Goal: Information Seeking & Learning: Learn about a topic

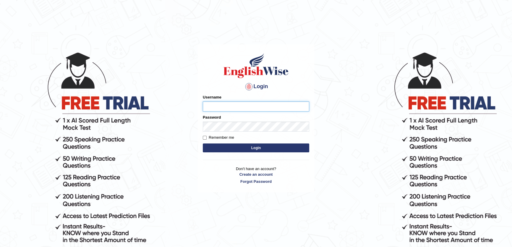
click at [244, 105] on input "Username" at bounding box center [256, 106] width 106 height 10
type input "somyang79"
click at [222, 147] on button "Login" at bounding box center [256, 147] width 106 height 9
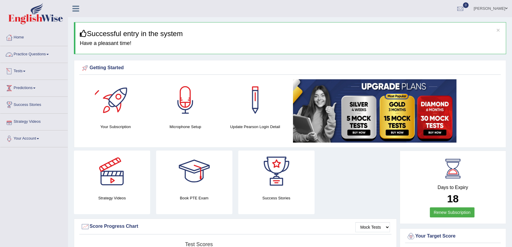
click at [27, 52] on link "Practice Questions" at bounding box center [33, 53] width 67 height 15
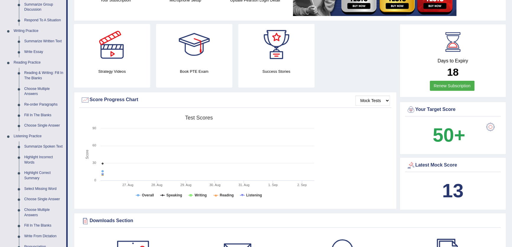
scroll to position [132, 0]
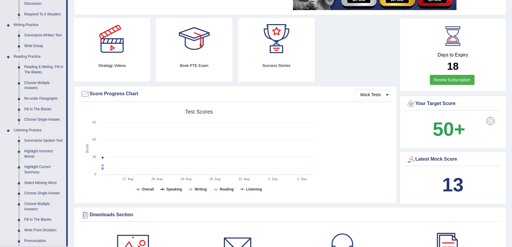
click at [34, 167] on link "Highlight Correct Summary" at bounding box center [44, 170] width 45 height 16
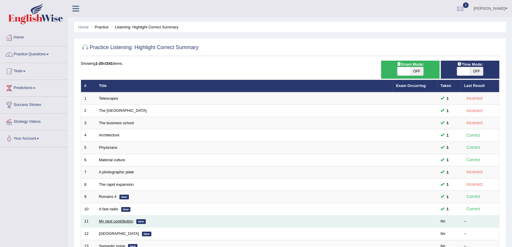
click at [130, 222] on link "My next contribution" at bounding box center [116, 221] width 34 height 4
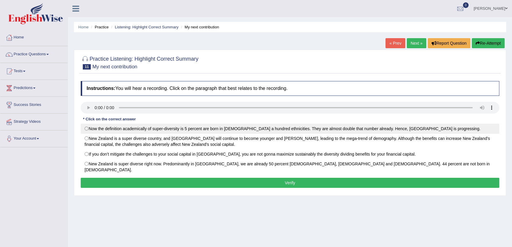
click at [139, 131] on label "Now the definition academically of super-diversity is 5 percent are born in New…" at bounding box center [290, 129] width 418 height 10
radio input "true"
click at [87, 129] on label "Now the definition academically of super-diversity is 5 percent are born in New…" at bounding box center [290, 129] width 418 height 10
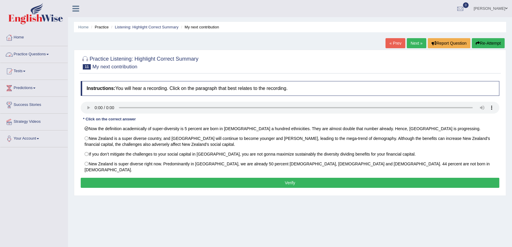
click at [19, 53] on link "Practice Questions" at bounding box center [33, 53] width 67 height 15
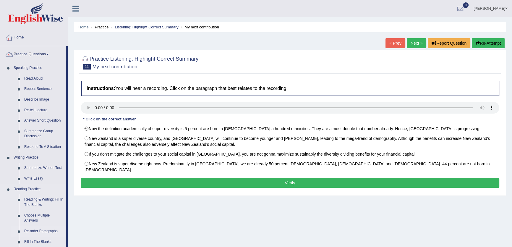
click at [38, 231] on link "Re-order Paragraphs" at bounding box center [44, 231] width 45 height 11
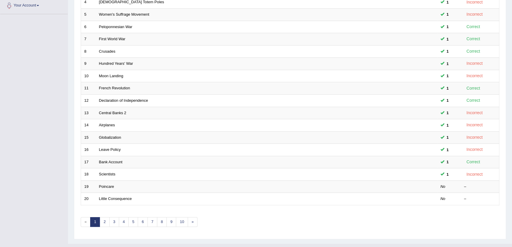
scroll to position [135, 0]
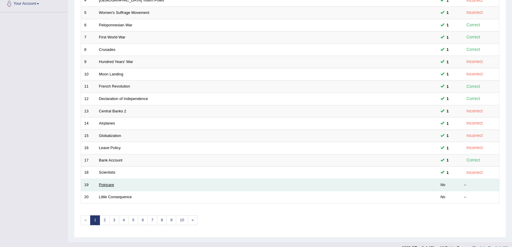
click at [103, 185] on link "Poincare" at bounding box center [106, 184] width 15 height 4
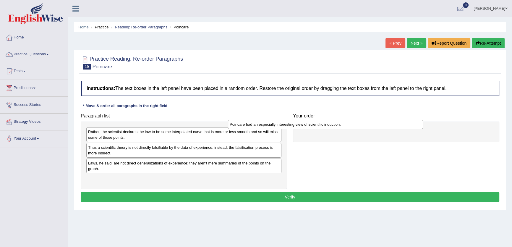
drag, startPoint x: 108, startPoint y: 148, endPoint x: 249, endPoint y: 125, distance: 143.4
click at [249, 125] on div "Poincare had an especially interesting view of scientific induction." at bounding box center [325, 124] width 195 height 9
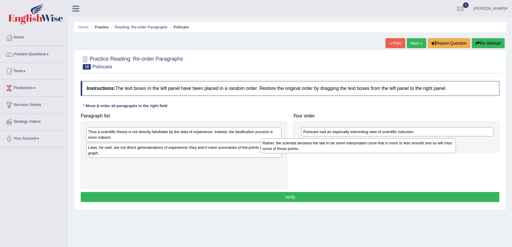
drag, startPoint x: 139, startPoint y: 139, endPoint x: 313, endPoint y: 150, distance: 174.7
click at [313, 150] on div "Rather, the scientist declares the law to be some interpolated curve that is mo…" at bounding box center [358, 145] width 195 height 15
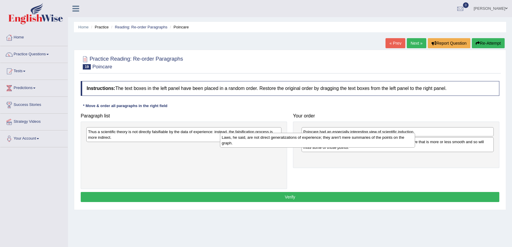
drag, startPoint x: 163, startPoint y: 150, endPoint x: 299, endPoint y: 140, distance: 136.6
click at [299, 140] on div "Laws, he said, are not direct generalizations of experience; they aren't mere s…" at bounding box center [317, 140] width 195 height 15
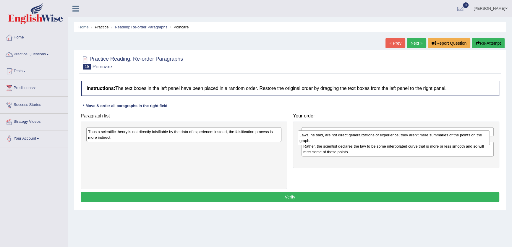
drag, startPoint x: 319, startPoint y: 161, endPoint x: 315, endPoint y: 139, distance: 22.8
click at [315, 139] on div "Laws, he said, are not direct generalizations of experience; they aren't mere s…" at bounding box center [394, 137] width 192 height 15
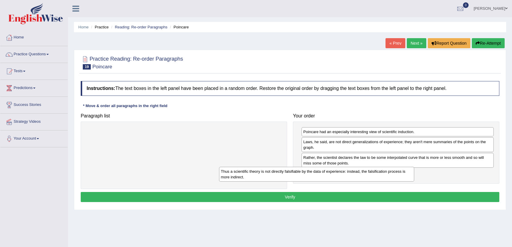
drag, startPoint x: 252, startPoint y: 136, endPoint x: 386, endPoint y: 173, distance: 138.6
click at [386, 173] on div "Thus a scientific theory is not directly falsifiable by the data of experience:…" at bounding box center [316, 174] width 195 height 15
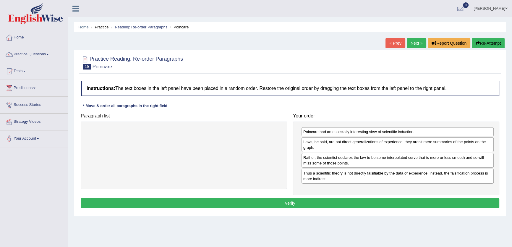
click at [351, 201] on button "Verify" at bounding box center [290, 203] width 418 height 10
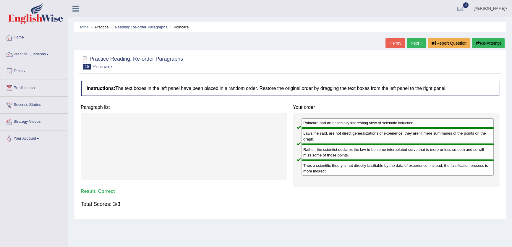
click at [418, 41] on link "Next »" at bounding box center [417, 43] width 20 height 10
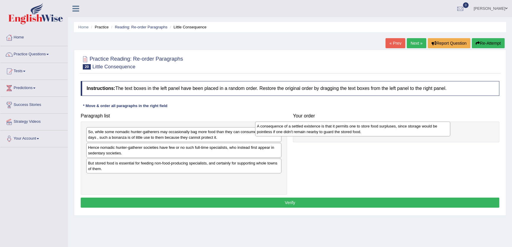
drag, startPoint x: 116, startPoint y: 169, endPoint x: 291, endPoint y: 130, distance: 179.6
click at [291, 130] on div "A consequence of a settled existence is that it permits one to store food surpl…" at bounding box center [352, 128] width 195 height 15
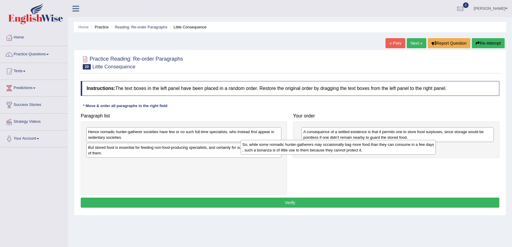
drag, startPoint x: 163, startPoint y: 135, endPoint x: 324, endPoint y: 144, distance: 161.6
click at [324, 144] on div "So, while some nomadic hunter-gatherers may occasionally bag more food than the…" at bounding box center [338, 147] width 195 height 15
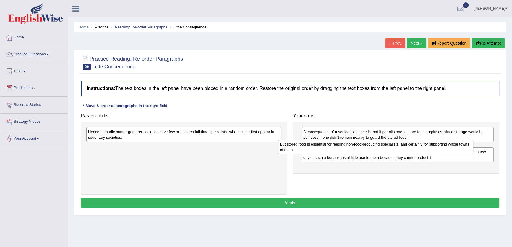
drag, startPoint x: 124, startPoint y: 151, endPoint x: 316, endPoint y: 148, distance: 191.8
click at [316, 148] on div "But stored food is essential for feeding non-food-producing specialists, and ce…" at bounding box center [375, 146] width 195 height 15
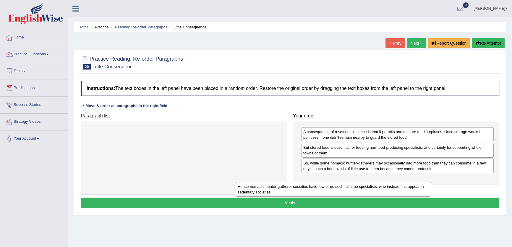
drag, startPoint x: 242, startPoint y: 138, endPoint x: 402, endPoint y: 187, distance: 167.7
click at [402, 187] on div "Hence nomadic hunter-gatherer societies have few or no such full-time specialis…" at bounding box center [333, 189] width 195 height 15
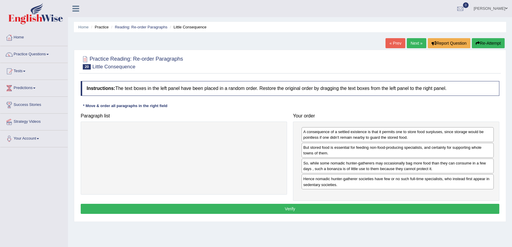
click at [332, 206] on button "Verify" at bounding box center [290, 209] width 418 height 10
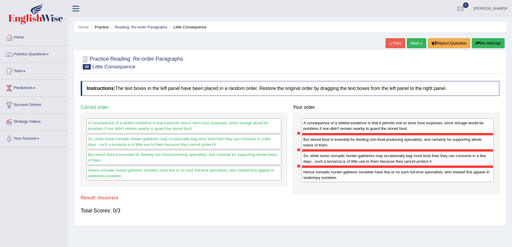
click at [412, 45] on link "Next »" at bounding box center [417, 43] width 20 height 10
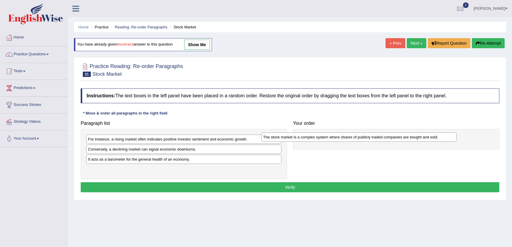
drag, startPoint x: 109, startPoint y: 149, endPoint x: 287, endPoint y: 136, distance: 178.1
click at [287, 136] on div "The stock market is a complex system where shares of publicly traded companies …" at bounding box center [358, 136] width 195 height 9
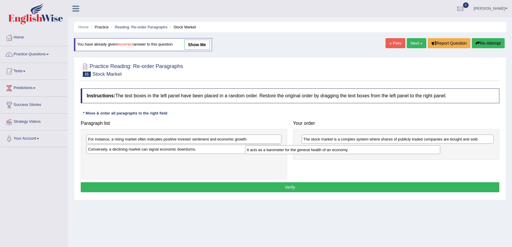
drag, startPoint x: 134, startPoint y: 163, endPoint x: 293, endPoint y: 153, distance: 159.3
click at [293, 153] on div "It acts as a barometer for the general health of an economy." at bounding box center [342, 149] width 195 height 9
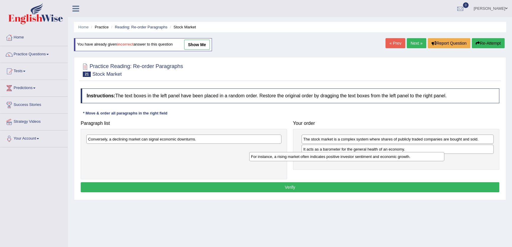
drag, startPoint x: 177, startPoint y: 142, endPoint x: 340, endPoint y: 159, distance: 164.0
click at [340, 159] on div "For instance, a rising market often indicates positive investor sentiment and e…" at bounding box center [346, 156] width 195 height 9
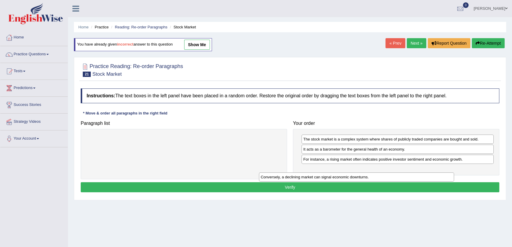
drag, startPoint x: 222, startPoint y: 140, endPoint x: 395, endPoint y: 175, distance: 176.0
click at [395, 176] on div "Conversely, a declining market can signal economic downturns." at bounding box center [356, 176] width 195 height 9
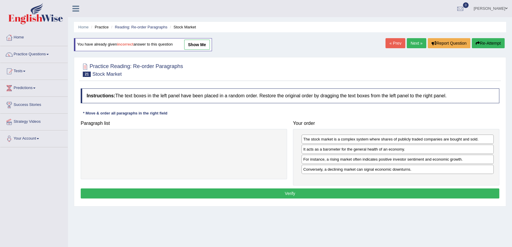
click at [329, 192] on button "Verify" at bounding box center [290, 193] width 418 height 10
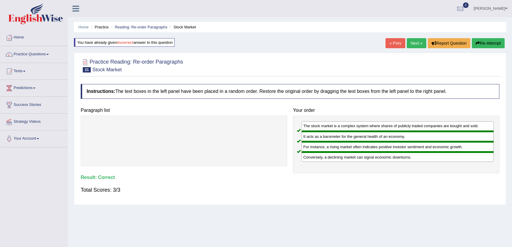
click at [412, 43] on link "Next »" at bounding box center [417, 43] width 20 height 10
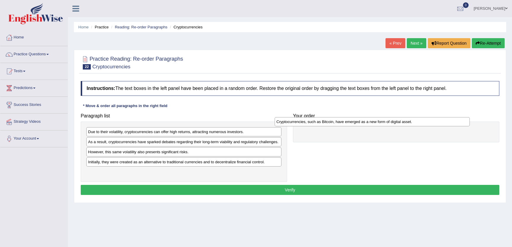
drag, startPoint x: 105, startPoint y: 144, endPoint x: 293, endPoint y: 124, distance: 189.3
click at [293, 124] on div "Cryptocurrencies, such as Bitcoin, have emerged as a new form of digital asset." at bounding box center [372, 121] width 195 height 9
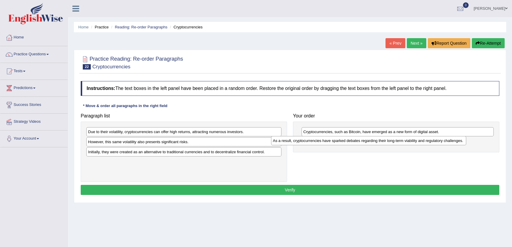
drag, startPoint x: 109, startPoint y: 144, endPoint x: 296, endPoint y: 142, distance: 186.8
click at [296, 142] on div "As a result, cryptocurrencies have sparked debates regarding their long-term vi…" at bounding box center [368, 140] width 195 height 9
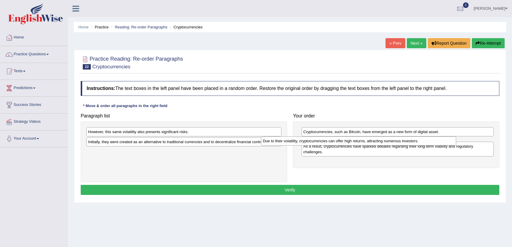
drag, startPoint x: 137, startPoint y: 132, endPoint x: 311, endPoint y: 142, distance: 174.9
click at [311, 142] on div "Due to their volatility, cryptocurrencies can offer high returns, attracting nu…" at bounding box center [358, 140] width 195 height 9
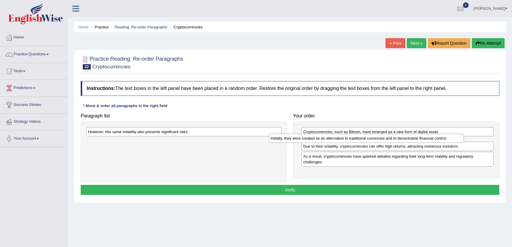
drag, startPoint x: 128, startPoint y: 144, endPoint x: 310, endPoint y: 140, distance: 182.3
click at [310, 140] on div "Initially, they were created as an alternative to traditional currencies and to…" at bounding box center [366, 138] width 195 height 9
drag, startPoint x: 319, startPoint y: 152, endPoint x: 319, endPoint y: 140, distance: 12.1
click at [319, 140] on div "Due to their volatility, cryptocurrencies can offer high returns, attracting nu…" at bounding box center [398, 139] width 192 height 9
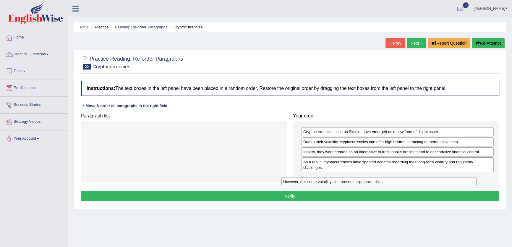
drag, startPoint x: 106, startPoint y: 133, endPoint x: 308, endPoint y: 183, distance: 207.2
click at [308, 183] on div "However, this same volatility also presents significant risks." at bounding box center [378, 181] width 195 height 9
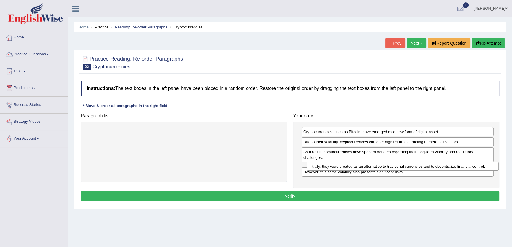
drag, startPoint x: 311, startPoint y: 153, endPoint x: 316, endPoint y: 167, distance: 15.3
click at [316, 167] on div "Initially, they were created as an alternative to traditional currencies and to…" at bounding box center [402, 166] width 192 height 9
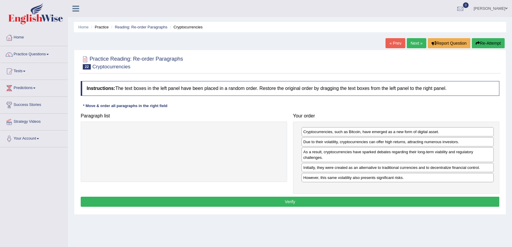
click at [312, 202] on button "Verify" at bounding box center [290, 201] width 418 height 10
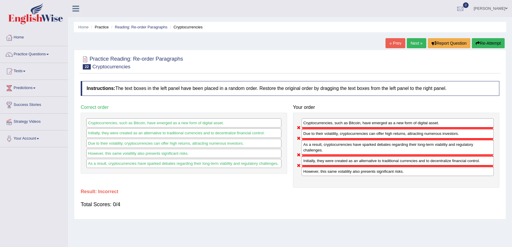
click at [407, 43] on link "Next »" at bounding box center [417, 43] width 20 height 10
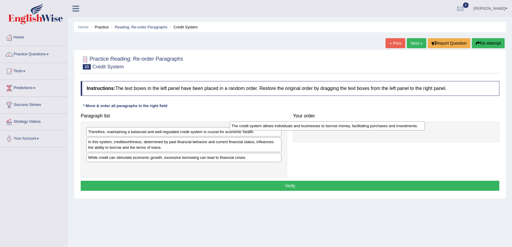
drag, startPoint x: 102, startPoint y: 144, endPoint x: 245, endPoint y: 128, distance: 144.2
click at [245, 128] on div "The credit system allows individuals and businesses to borrow money, facilitati…" at bounding box center [327, 125] width 195 height 9
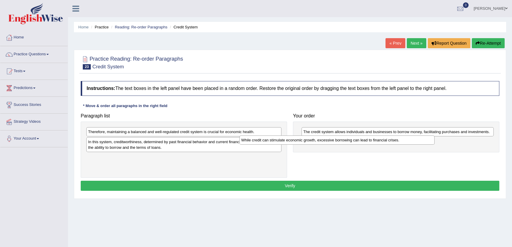
drag, startPoint x: 130, startPoint y: 159, endPoint x: 290, endPoint y: 139, distance: 161.7
click at [290, 139] on div "While credit can stimulate economic growth, excessive borrowing can lead to fin…" at bounding box center [336, 139] width 195 height 9
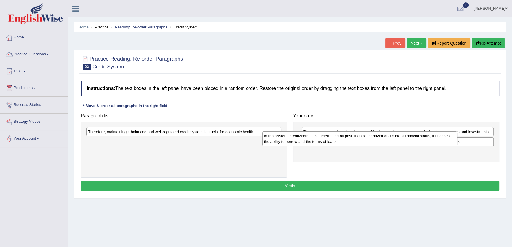
drag, startPoint x: 120, startPoint y: 146, endPoint x: 296, endPoint y: 140, distance: 175.9
click at [296, 140] on div "In this system, creditworthiness, determined by past financial behavior and cur…" at bounding box center [359, 138] width 195 height 15
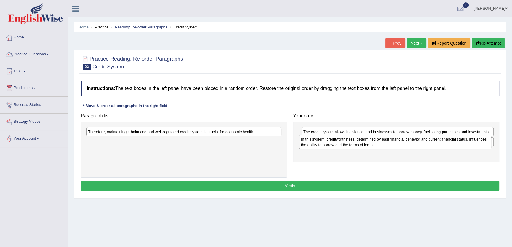
drag, startPoint x: 318, startPoint y: 155, endPoint x: 315, endPoint y: 139, distance: 15.6
click at [315, 139] on div "In this system, creditworthiness, determined by past financial behavior and cur…" at bounding box center [395, 141] width 192 height 15
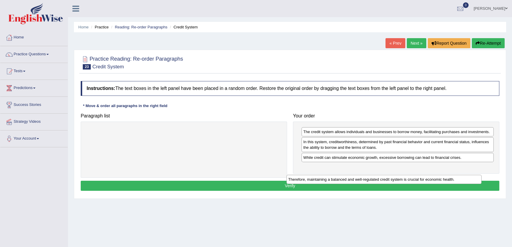
drag, startPoint x: 209, startPoint y: 133, endPoint x: 410, endPoint y: 176, distance: 205.4
click at [410, 176] on div "Therefore, maintaining a balanced and well-regulated credit system is crucial f…" at bounding box center [383, 179] width 195 height 9
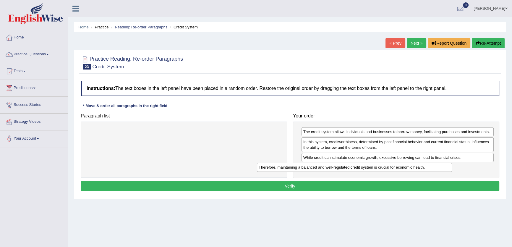
drag, startPoint x: 186, startPoint y: 133, endPoint x: 358, endPoint y: 168, distance: 175.2
click at [358, 168] on div "Therefore, maintaining a balanced and well-regulated credit system is crucial f…" at bounding box center [354, 167] width 195 height 9
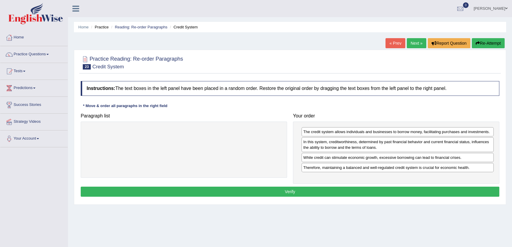
click at [343, 192] on button "Verify" at bounding box center [290, 191] width 418 height 10
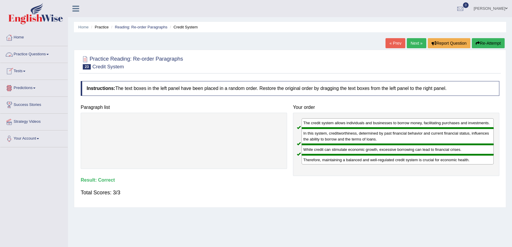
click at [37, 52] on link "Practice Questions" at bounding box center [33, 53] width 67 height 15
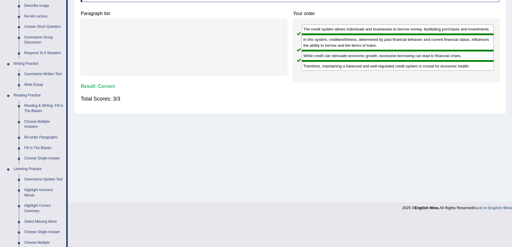
scroll to position [95, 0]
click at [49, 158] on link "Choose Single Answer" at bounding box center [44, 157] width 45 height 11
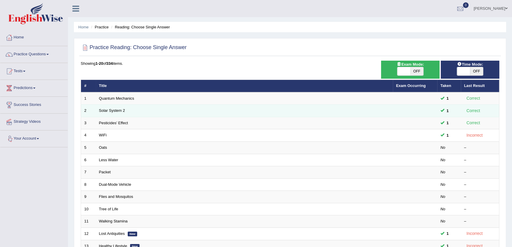
click at [106, 112] on td "Solar System 2" at bounding box center [244, 111] width 297 height 12
click at [123, 111] on link "Solar System 2" at bounding box center [112, 110] width 26 height 4
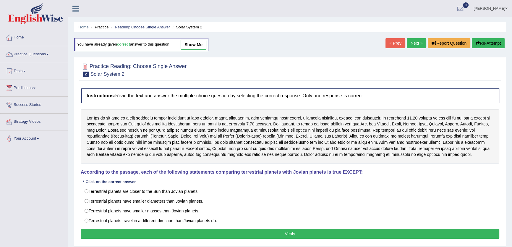
click at [391, 44] on link "« Prev" at bounding box center [395, 43] width 20 height 10
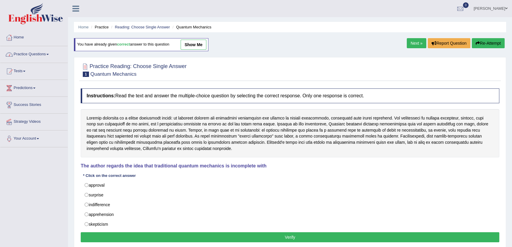
click at [18, 57] on link "Practice Questions" at bounding box center [33, 53] width 67 height 15
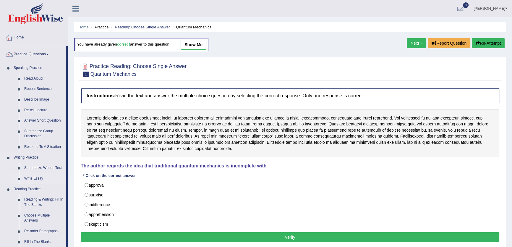
drag, startPoint x: 68, startPoint y: 164, endPoint x: 64, endPoint y: 182, distance: 18.9
click at [64, 182] on div "Toggle navigation Home Practice Questions Speaking Practice Read Aloud Repeat S…" at bounding box center [256, 153] width 512 height 307
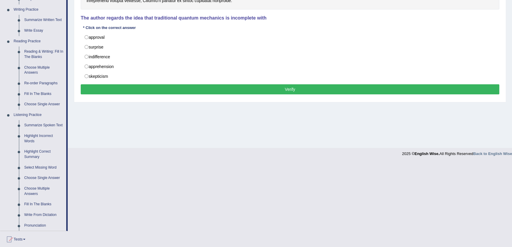
scroll to position [153, 0]
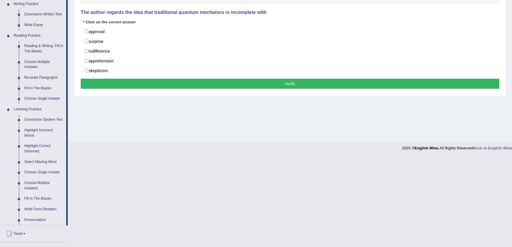
click at [39, 131] on link "Highlight Incorrect Words" at bounding box center [44, 133] width 45 height 16
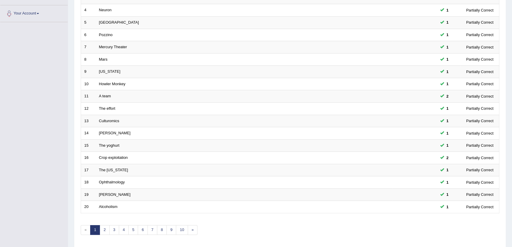
scroll to position [144, 0]
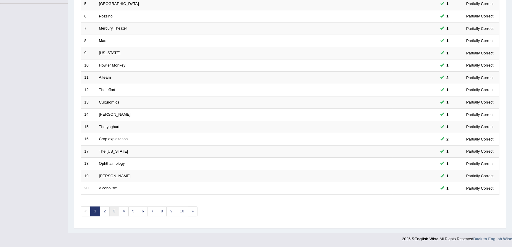
click at [112, 210] on link "3" at bounding box center [114, 211] width 10 height 10
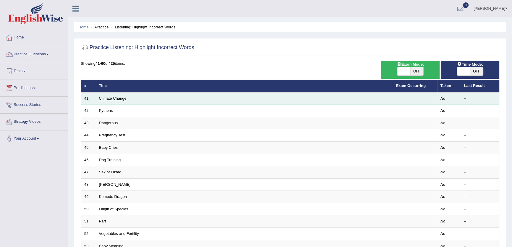
click at [119, 98] on link "Climate Change" at bounding box center [112, 98] width 27 height 4
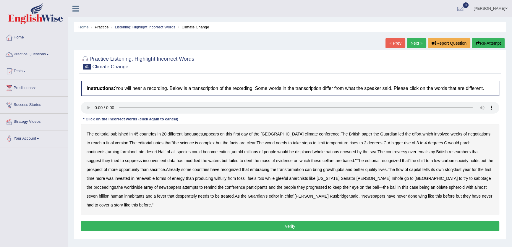
scroll to position [63, 0]
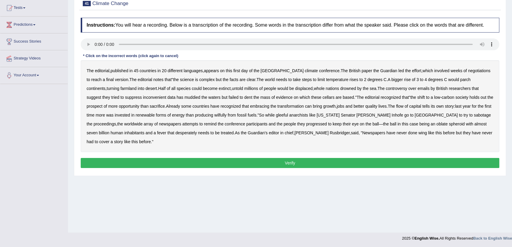
click at [322, 97] on b "cellars" at bounding box center [328, 97] width 12 height 5
click at [214, 115] on b "wilfully" at bounding box center [220, 115] width 12 height 5
click at [306, 125] on b "progressed" at bounding box center [316, 123] width 21 height 5
click at [153, 79] on b "notes" at bounding box center [158, 79] width 10 height 5
click at [227, 165] on button "Verify" at bounding box center [290, 163] width 418 height 10
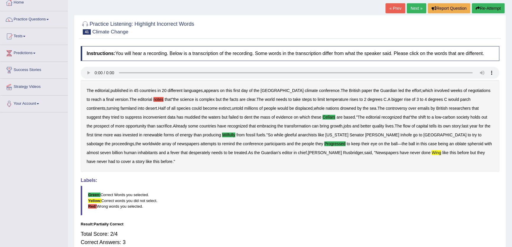
scroll to position [31, 0]
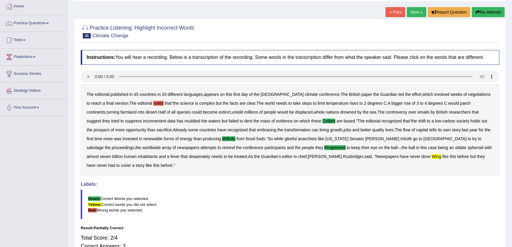
click at [410, 8] on link "Next »" at bounding box center [417, 12] width 20 height 10
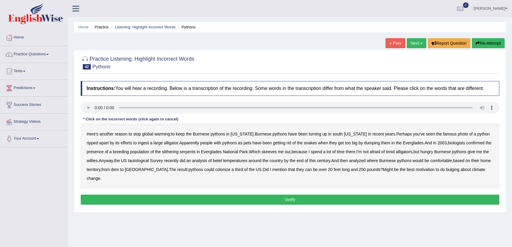
click at [138, 144] on b "ingest" at bounding box center [143, 142] width 11 height 5
click at [119, 171] on b "dem" at bounding box center [115, 169] width 8 height 5
click at [222, 161] on b "betel" at bounding box center [217, 160] width 9 height 5
click at [320, 194] on button "Verify" at bounding box center [290, 199] width 418 height 10
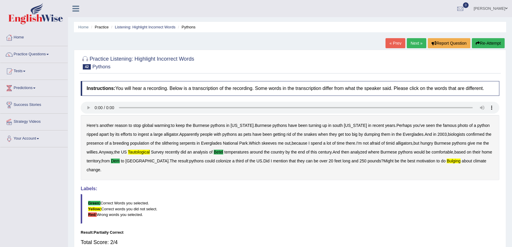
click at [417, 45] on link "Next »" at bounding box center [417, 43] width 20 height 10
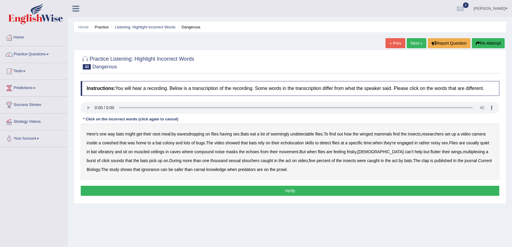
click at [102, 150] on b "vibratory" at bounding box center [106, 151] width 16 height 5
click at [142, 150] on b "muscled" at bounding box center [141, 151] width 15 height 5
click at [463, 152] on b "multiplexing" at bounding box center [474, 151] width 22 height 5
click at [242, 160] on b "slouchers" at bounding box center [251, 160] width 18 height 5
click at [180, 186] on button "Verify" at bounding box center [290, 191] width 418 height 10
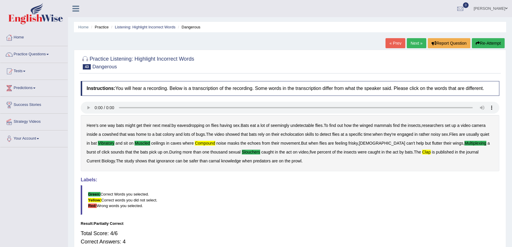
click at [414, 43] on link "Next »" at bounding box center [417, 43] width 20 height 10
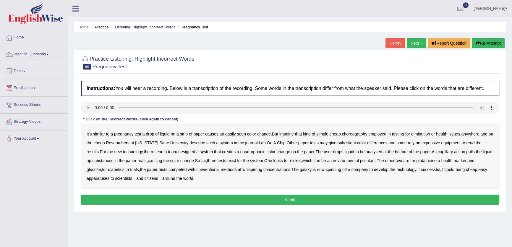
click at [426, 135] on b "diminution" at bounding box center [420, 133] width 19 height 5
click at [257, 153] on b "quadrophonic" at bounding box center [252, 151] width 25 height 5
click at [262, 170] on b "whispering" at bounding box center [252, 169] width 20 height 5
click at [311, 170] on b "galaxy" at bounding box center [306, 169] width 12 height 5
click at [109, 180] on b "apparatuses" at bounding box center [98, 178] width 23 height 5
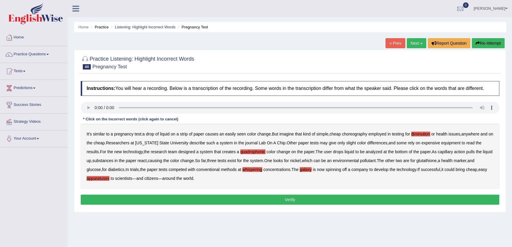
click at [199, 199] on button "Verify" at bounding box center [290, 199] width 418 height 10
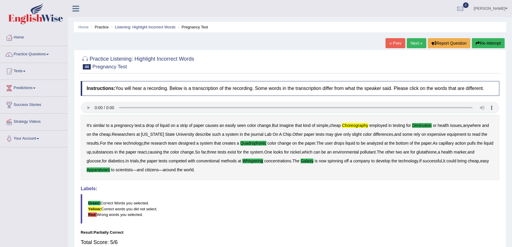
click at [414, 45] on link "Next »" at bounding box center [417, 43] width 20 height 10
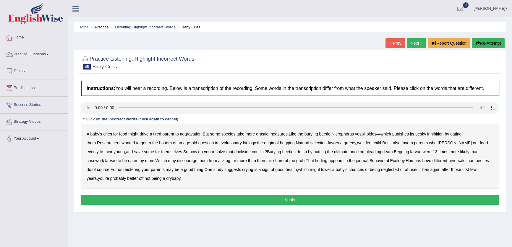
click at [440, 136] on b "inhibition" at bounding box center [435, 133] width 16 height 5
click at [234, 152] on b "dockside" at bounding box center [242, 151] width 16 height 5
click at [104, 158] on b "casework" at bounding box center [95, 160] width 17 height 5
click at [448, 161] on b "reversals" at bounding box center [456, 160] width 17 height 5
click at [259, 199] on button "Verify" at bounding box center [290, 199] width 418 height 10
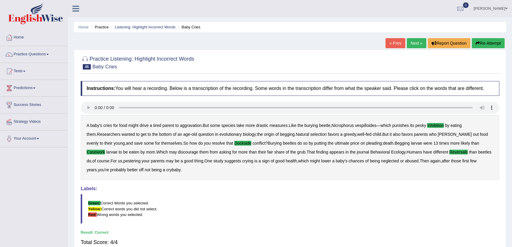
click at [412, 44] on link "Next »" at bounding box center [417, 43] width 20 height 10
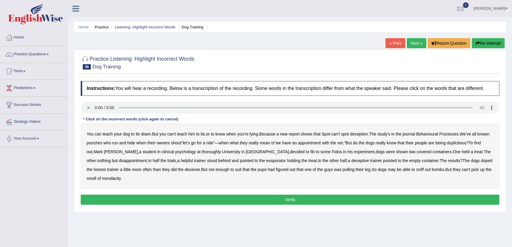
click at [266, 163] on b "evaporator" at bounding box center [276, 160] width 20 height 5
click at [480, 159] on b "doped" at bounding box center [486, 160] width 12 height 5
click at [225, 200] on button "Verify" at bounding box center [290, 199] width 418 height 10
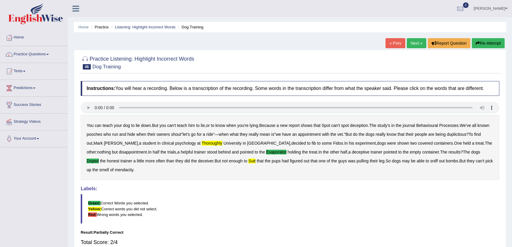
click at [410, 40] on link "Next »" at bounding box center [417, 43] width 20 height 10
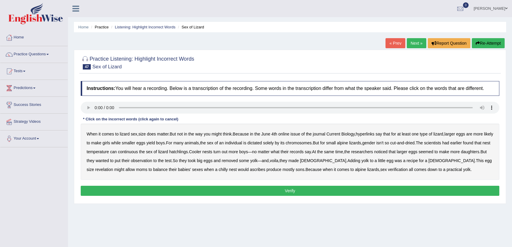
click at [373, 135] on b "hyperlinks" at bounding box center [364, 133] width 19 height 5
click at [138, 152] on b "continuous" at bounding box center [128, 151] width 20 height 5
click at [113, 167] on b "revelation" at bounding box center [104, 169] width 18 height 5
click at [388, 170] on b "verification" at bounding box center [398, 169] width 20 height 5
click at [364, 187] on button "Verify" at bounding box center [290, 191] width 418 height 10
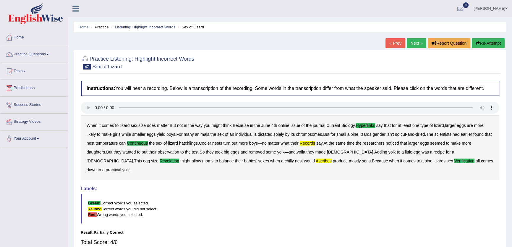
click at [413, 46] on link "Next »" at bounding box center [417, 43] width 20 height 10
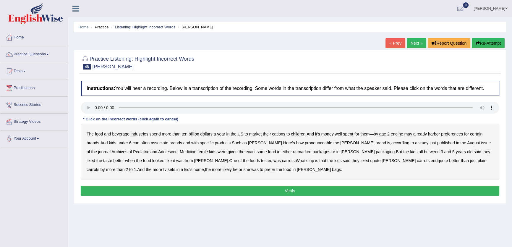
click at [279, 136] on b "cations" at bounding box center [278, 133] width 13 height 5
click at [401, 135] on b "engine" at bounding box center [397, 133] width 12 height 5
click at [315, 144] on b "pronounceable" at bounding box center [318, 142] width 27 height 5
click at [197, 153] on b "ferule" at bounding box center [202, 151] width 10 height 5
click at [431, 161] on b "endquote" at bounding box center [439, 160] width 17 height 5
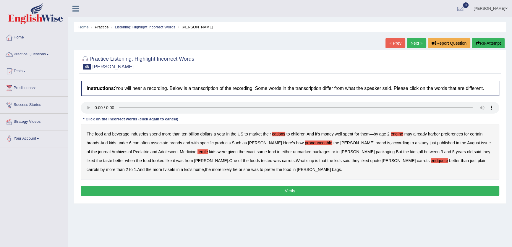
click at [266, 187] on button "Verify" at bounding box center [290, 191] width 418 height 10
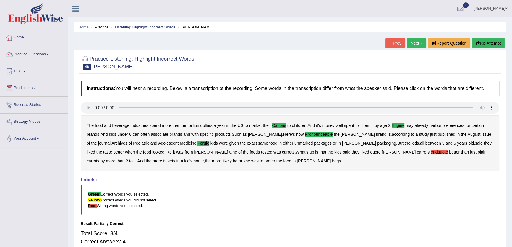
click at [415, 43] on link "Next »" at bounding box center [417, 43] width 20 height 10
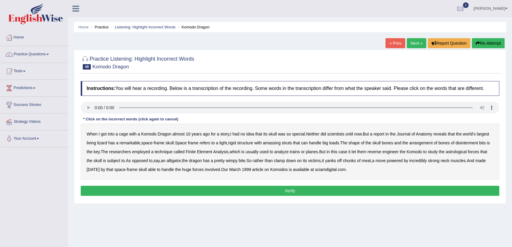
click at [280, 143] on b "amassing" at bounding box center [272, 142] width 18 height 5
click at [474, 144] on b "disinterment" at bounding box center [466, 142] width 22 height 5
click at [457, 151] on b "astrological" at bounding box center [456, 151] width 21 height 5
click at [100, 171] on b "carnival" at bounding box center [93, 169] width 13 height 5
click at [303, 192] on button "Verify" at bounding box center [290, 191] width 418 height 10
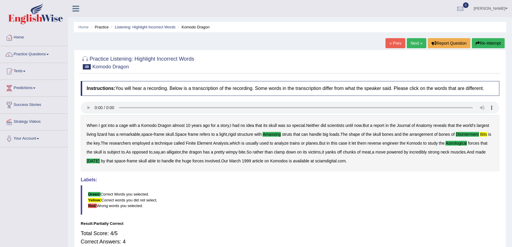
click at [411, 42] on link "Next »" at bounding box center [417, 43] width 20 height 10
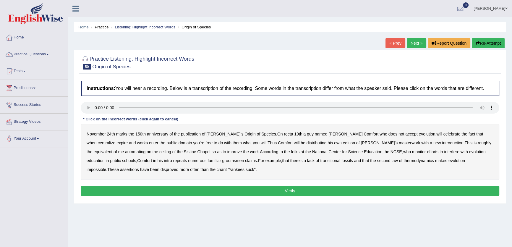
click at [284, 134] on b "recta" at bounding box center [288, 133] width 9 height 5
click at [115, 140] on b "centralize" at bounding box center [107, 142] width 18 height 5
click at [145, 149] on b "automating" at bounding box center [135, 151] width 20 height 5
click at [222, 161] on b "groomsmen" at bounding box center [233, 160] width 22 height 5
click at [166, 191] on button "Verify" at bounding box center [290, 191] width 418 height 10
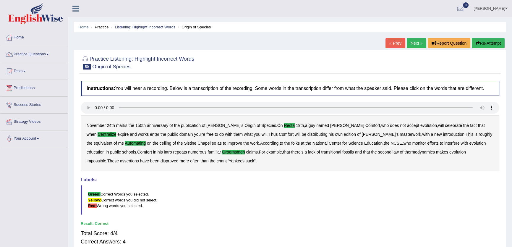
click at [411, 43] on link "Next »" at bounding box center [417, 43] width 20 height 10
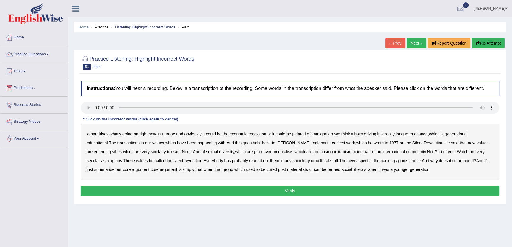
click at [167, 151] on b "tolerant" at bounding box center [174, 151] width 14 height 5
click at [122, 158] on b "religious" at bounding box center [114, 160] width 15 height 5
click at [359, 192] on button "Verify" at bounding box center [290, 191] width 418 height 10
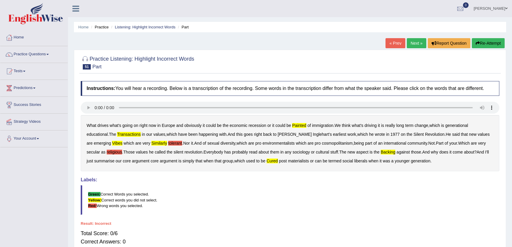
click at [408, 41] on link "Next »" at bounding box center [417, 43] width 20 height 10
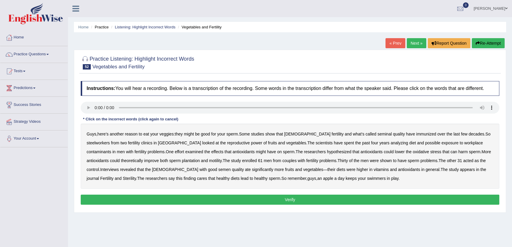
click at [416, 136] on b "immunized" at bounding box center [426, 133] width 20 height 5
click at [110, 140] on b "steelworkers" at bounding box center [98, 142] width 23 height 5
click at [327, 152] on b "hypothesized" at bounding box center [339, 151] width 25 height 5
click at [290, 199] on button "Verify" at bounding box center [290, 199] width 418 height 10
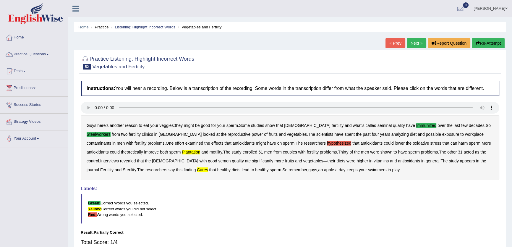
click at [413, 43] on link "Next »" at bounding box center [417, 43] width 20 height 10
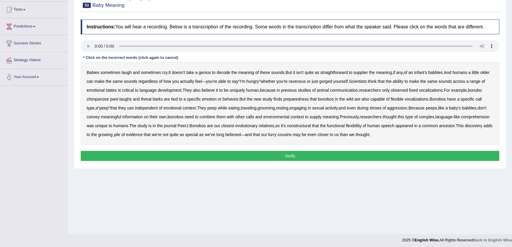
scroll to position [63, 0]
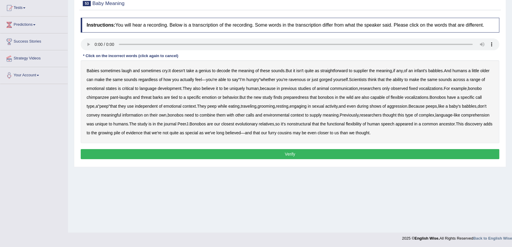
click at [359, 71] on b "supplier" at bounding box center [360, 70] width 14 height 5
click at [309, 97] on b "preparedness" at bounding box center [295, 97] width 25 height 5
click at [215, 115] on b "combine" at bounding box center [207, 115] width 16 height 5
click at [274, 125] on b "relatives" at bounding box center [266, 123] width 15 height 5
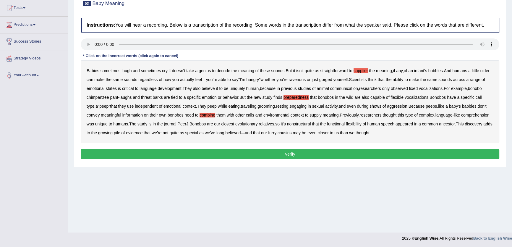
click at [272, 151] on button "Verify" at bounding box center [290, 154] width 418 height 10
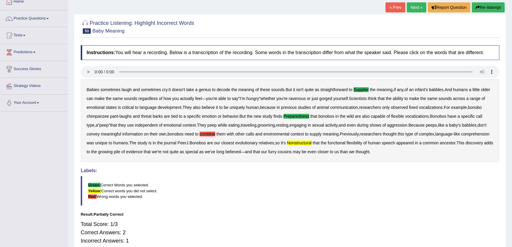
scroll to position [31, 0]
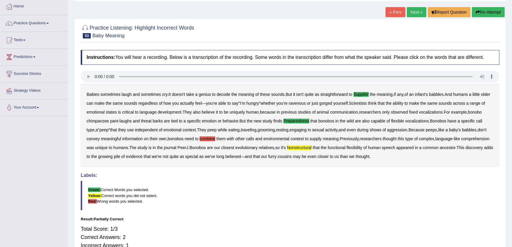
click at [418, 12] on link "Next »" at bounding box center [417, 12] width 20 height 10
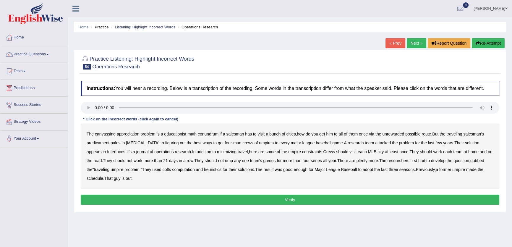
click at [175, 153] on b "research" at bounding box center [183, 151] width 16 height 5
click at [165, 154] on div "The canvassing appreciation problem is a educationist math conundrum : if a sal…" at bounding box center [290, 156] width 418 height 65
click at [175, 151] on b "research" at bounding box center [183, 151] width 16 height 5
click at [127, 134] on b "appreciation" at bounding box center [128, 133] width 22 height 5
click at [396, 134] on b "unrewarded" at bounding box center [393, 133] width 22 height 5
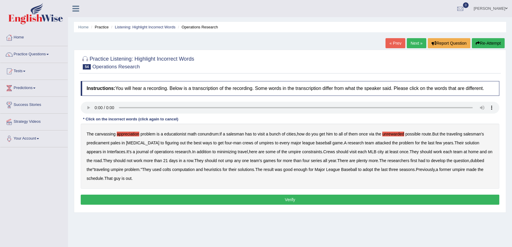
click at [163, 171] on b "colts" at bounding box center [167, 169] width 9 height 5
click at [223, 199] on button "Verify" at bounding box center [290, 199] width 418 height 10
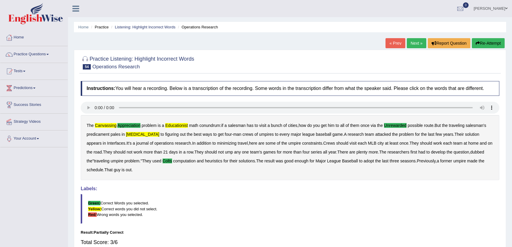
click at [411, 41] on link "Next »" at bounding box center [417, 43] width 20 height 10
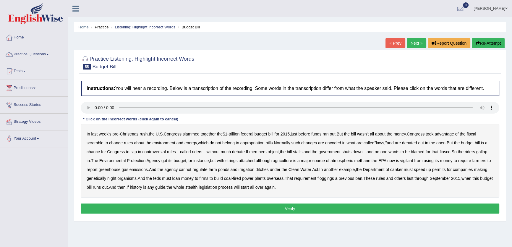
click at [413, 162] on b "vigilant" at bounding box center [406, 160] width 13 height 5
click at [402, 170] on b "canker" at bounding box center [396, 169] width 12 height 5
click at [212, 210] on button "Verify" at bounding box center [290, 208] width 418 height 10
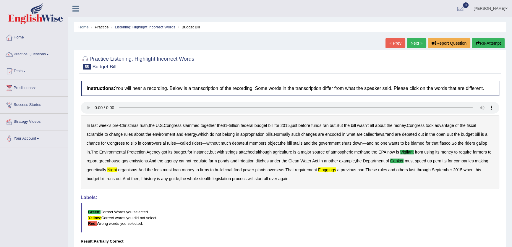
click at [414, 43] on link "Next »" at bounding box center [417, 43] width 20 height 10
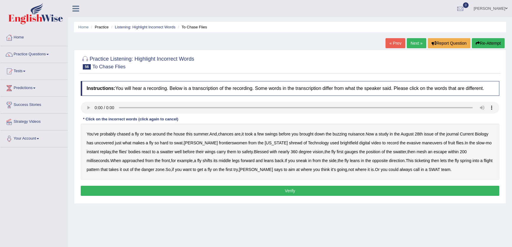
click at [219, 142] on b "frontierswomen" at bounding box center [233, 142] width 28 height 5
click at [340, 143] on b "brightfield" at bounding box center [349, 142] width 18 height 5
click at [416, 151] on b "mesh" at bounding box center [421, 151] width 10 height 5
click at [415, 161] on b "ticketing" at bounding box center [422, 160] width 15 height 5
click at [370, 190] on button "Verify" at bounding box center [290, 191] width 418 height 10
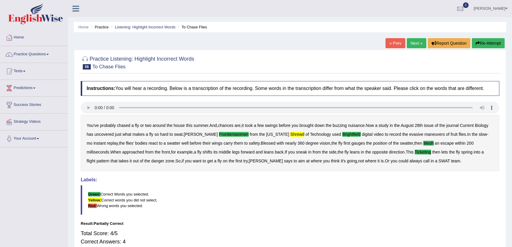
click at [415, 43] on link "Next »" at bounding box center [417, 43] width 20 height 10
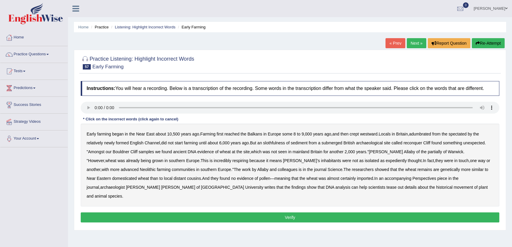
click at [431, 134] on b "adumbrated" at bounding box center [420, 133] width 22 height 5
click at [461, 134] on b "spectated" at bounding box center [457, 133] width 18 height 5
click at [232, 161] on b "respiring" at bounding box center [240, 160] width 16 height 5
click at [386, 160] on b "expediently" at bounding box center [396, 160] width 21 height 5
click at [354, 212] on button "Verify" at bounding box center [290, 217] width 418 height 10
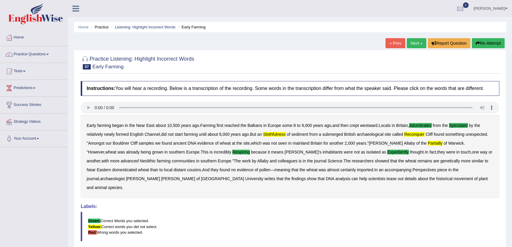
click at [417, 44] on link "Next »" at bounding box center [417, 43] width 20 height 10
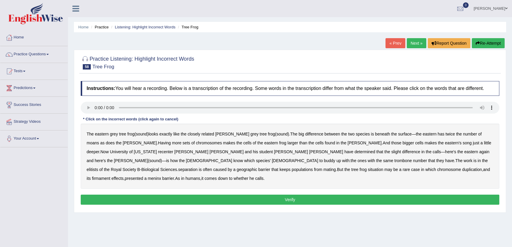
click at [99, 140] on b "moans" at bounding box center [93, 142] width 12 height 5
click at [158, 152] on b "recenter" at bounding box center [165, 151] width 15 height 5
click at [394, 161] on b "trombone" at bounding box center [402, 160] width 17 height 5
click at [197, 167] on b "separation" at bounding box center [187, 169] width 19 height 5
click at [110, 176] on b "firmament" at bounding box center [101, 178] width 18 height 5
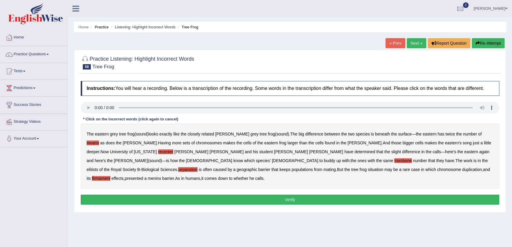
click at [161, 176] on b "meninx" at bounding box center [154, 178] width 13 height 5
click at [377, 194] on button "Verify" at bounding box center [290, 199] width 418 height 10
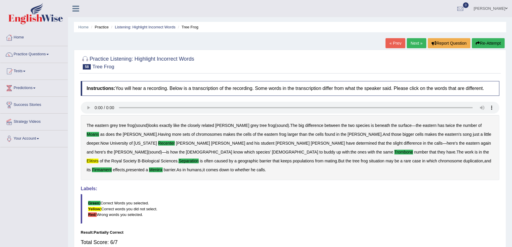
click at [417, 45] on link "Next »" at bounding box center [417, 43] width 20 height 10
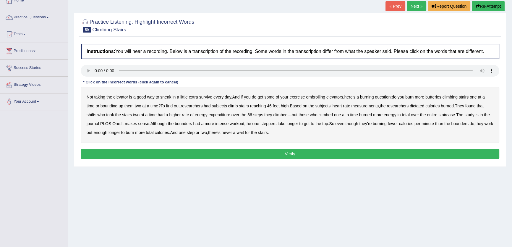
scroll to position [51, 0]
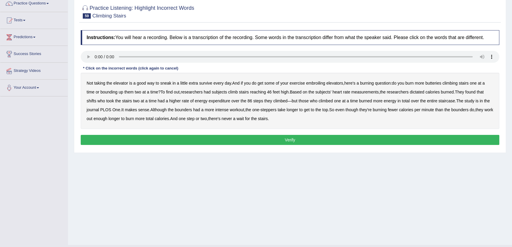
click at [207, 84] on b "survive" at bounding box center [205, 83] width 13 height 5
click at [440, 83] on b "butteries" at bounding box center [433, 83] width 16 height 5
click at [198, 138] on button "Verify" at bounding box center [290, 140] width 418 height 10
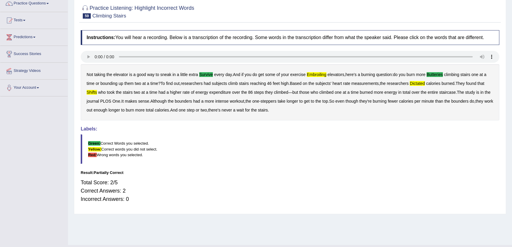
drag, startPoint x: 359, startPoint y: 16, endPoint x: 457, endPoint y: 22, distance: 98.0
click at [361, 32] on div "Practice Listening: Highlight Incorrect Words 59 Climbing Stairs Instructions: …" at bounding box center [290, 106] width 432 height 215
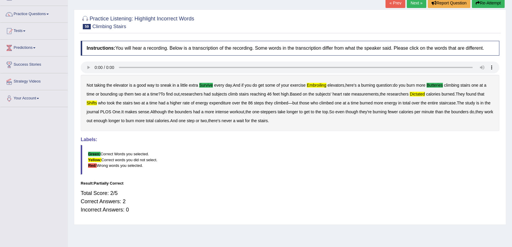
scroll to position [0, 0]
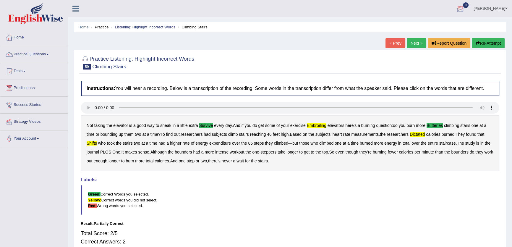
click at [485, 9] on link "sonam yangchen" at bounding box center [490, 7] width 43 height 15
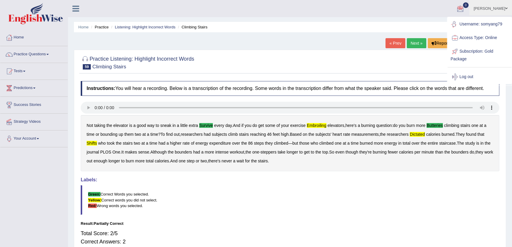
click at [491, 9] on link "sonam yangchen" at bounding box center [490, 7] width 43 height 15
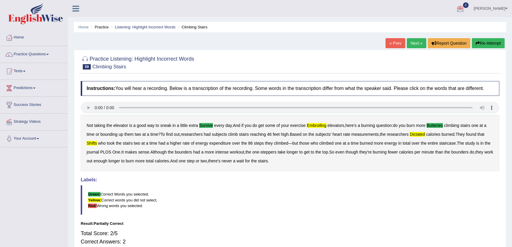
click at [491, 9] on link "sonam yangchen" at bounding box center [490, 7] width 43 height 15
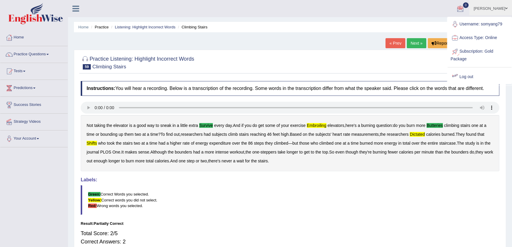
click at [465, 77] on link "Log out" at bounding box center [479, 77] width 64 height 14
